Goal: Transaction & Acquisition: Purchase product/service

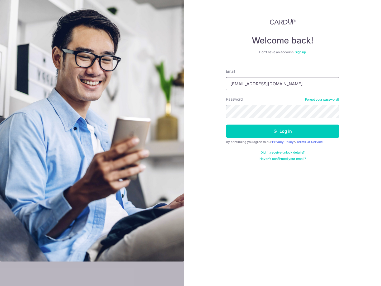
drag, startPoint x: 268, startPoint y: 86, endPoint x: 268, endPoint y: 90, distance: 4.0
click at [268, 86] on input "[EMAIL_ADDRESS][DOMAIN_NAME]" at bounding box center [282, 83] width 113 height 13
type input "[EMAIL_ADDRESS][DOMAIN_NAME]"
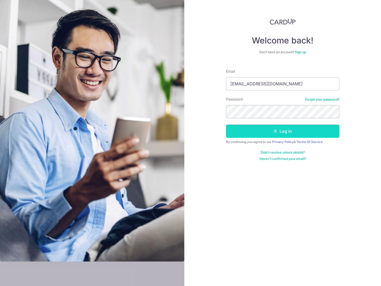
click at [280, 136] on button "Log in" at bounding box center [282, 131] width 113 height 13
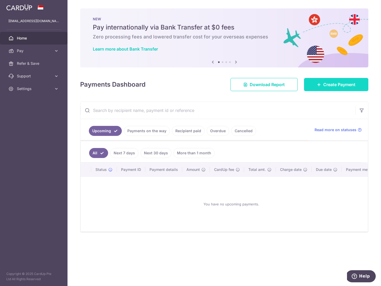
click at [339, 85] on span "Create Payment" at bounding box center [339, 84] width 32 height 6
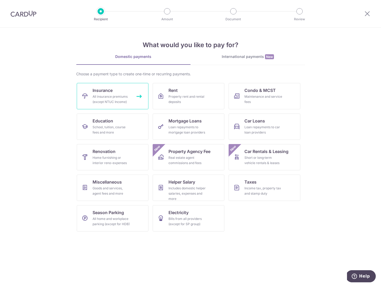
click at [121, 93] on link "Insurance All insurance premiums (except NTUC Income)" at bounding box center [113, 96] width 72 height 26
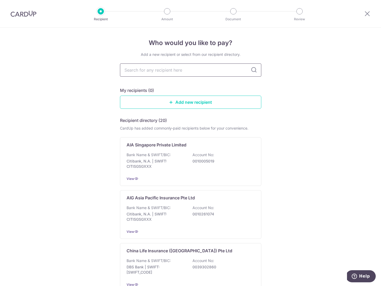
click at [180, 64] on input "text" at bounding box center [190, 70] width 141 height 13
type input "sing life"
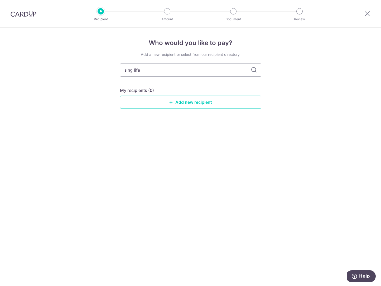
type input "sing life1"
type input "sing"
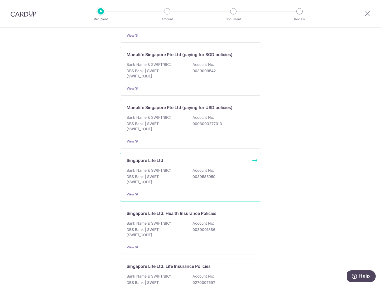
scroll to position [366, 0]
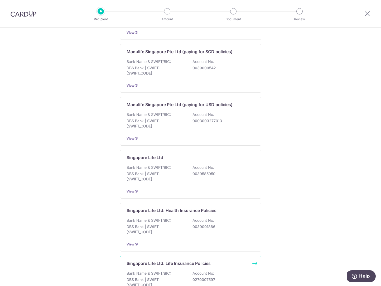
click at [167, 277] on p "DBS Bank | SWIFT: DBSSSGSGXXX" at bounding box center [156, 282] width 59 height 11
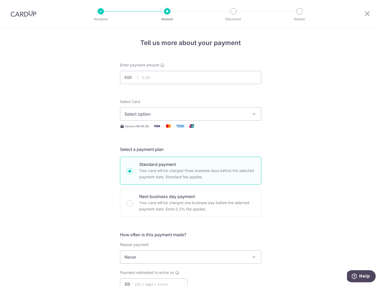
click at [189, 113] on span "Select option" at bounding box center [185, 114] width 123 height 6
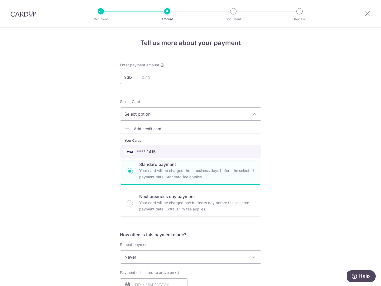
click at [178, 153] on span "**** 1415" at bounding box center [190, 152] width 132 height 6
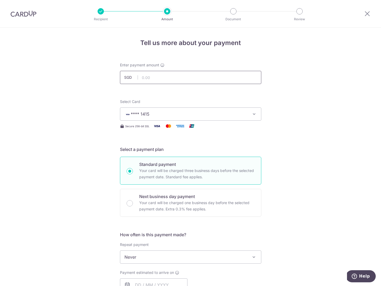
click at [162, 79] on input "text" at bounding box center [190, 77] width 141 height 13
type input "381.50"
click at [313, 125] on div "Tell us more about your payment Enter payment amount SGD 381.50 Select Card ***…" at bounding box center [190, 266] width 381 height 477
click at [199, 259] on span "Never" at bounding box center [190, 257] width 141 height 13
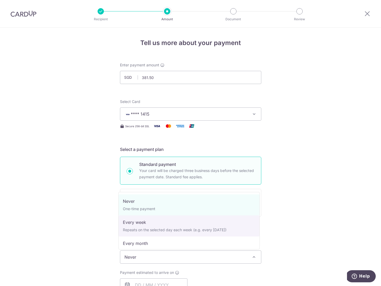
click at [327, 230] on div "Tell us more about your payment Enter payment amount SGD 381.50 381.50 Select C…" at bounding box center [190, 266] width 381 height 477
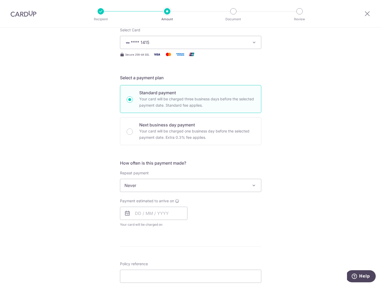
scroll to position [75, 0]
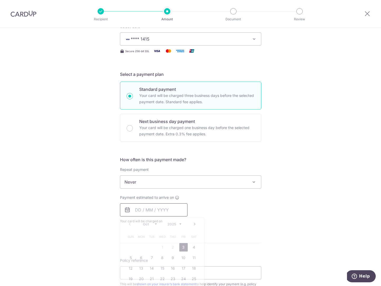
click at [145, 211] on input "text" at bounding box center [153, 210] width 67 height 13
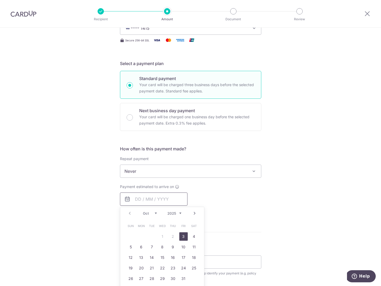
scroll to position [86, 0]
click at [293, 216] on div "Tell us more about your payment Enter payment amount SGD 381.50 381.50 Select C…" at bounding box center [190, 179] width 381 height 477
